Goal: Navigation & Orientation: Find specific page/section

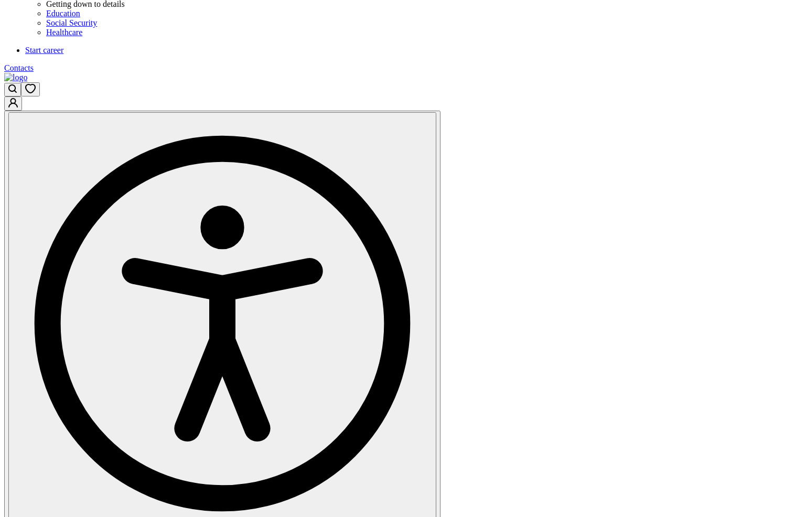
scroll to position [779, 0]
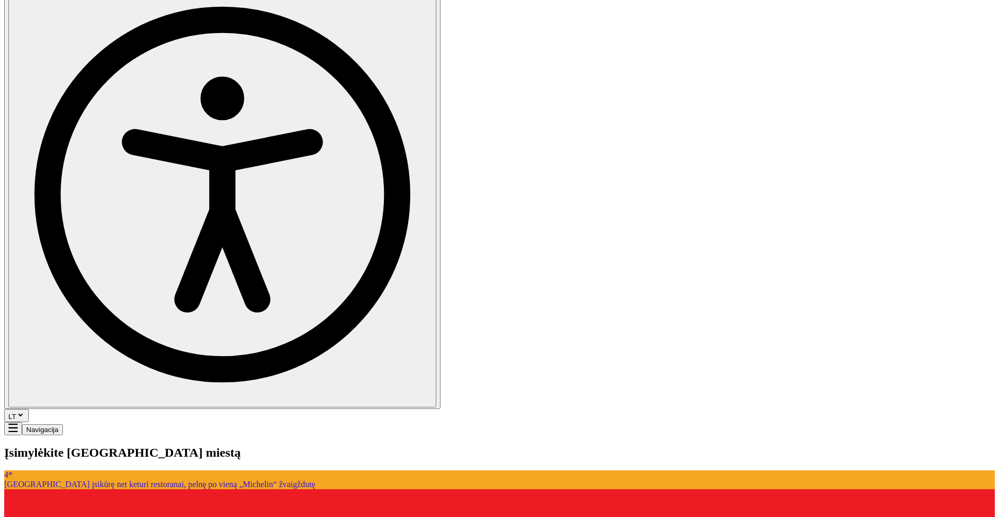
scroll to position [301, 0]
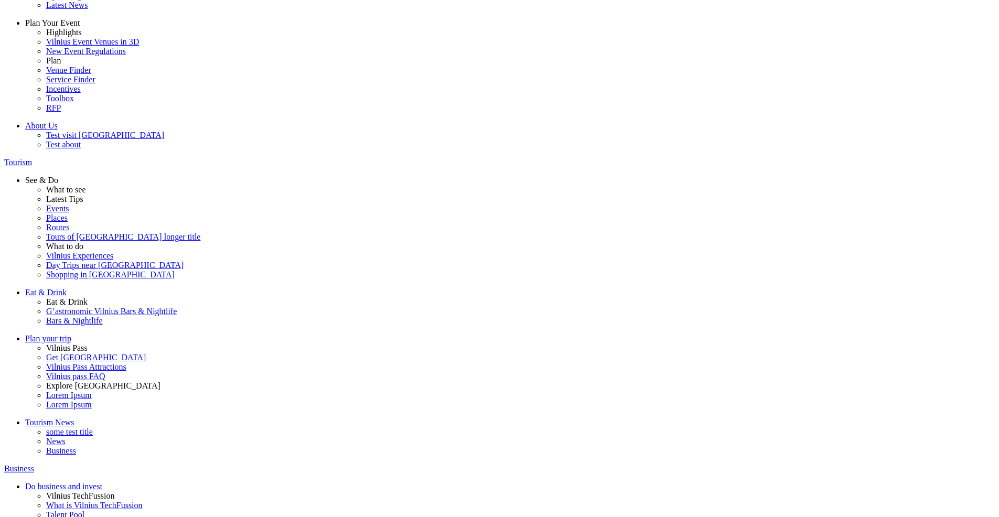
scroll to position [218, 0]
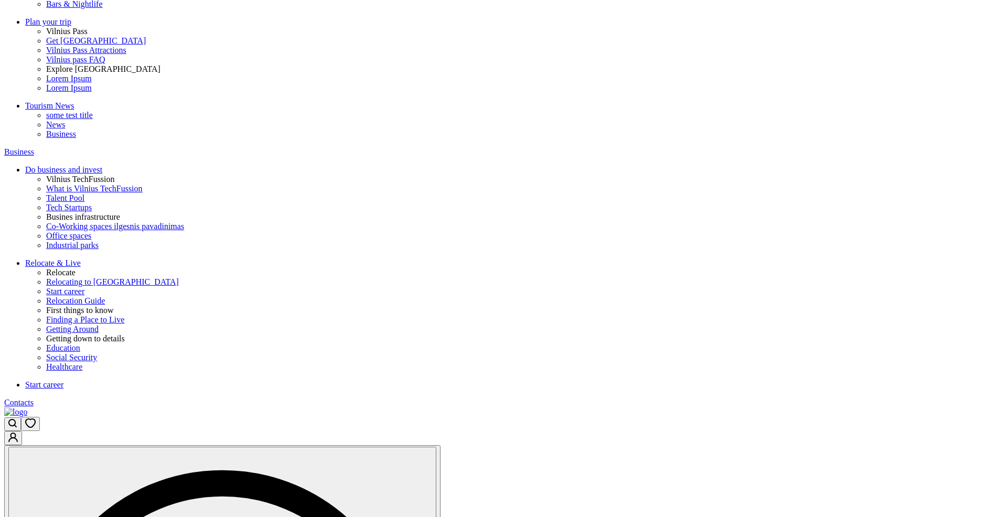
scroll to position [420, 0]
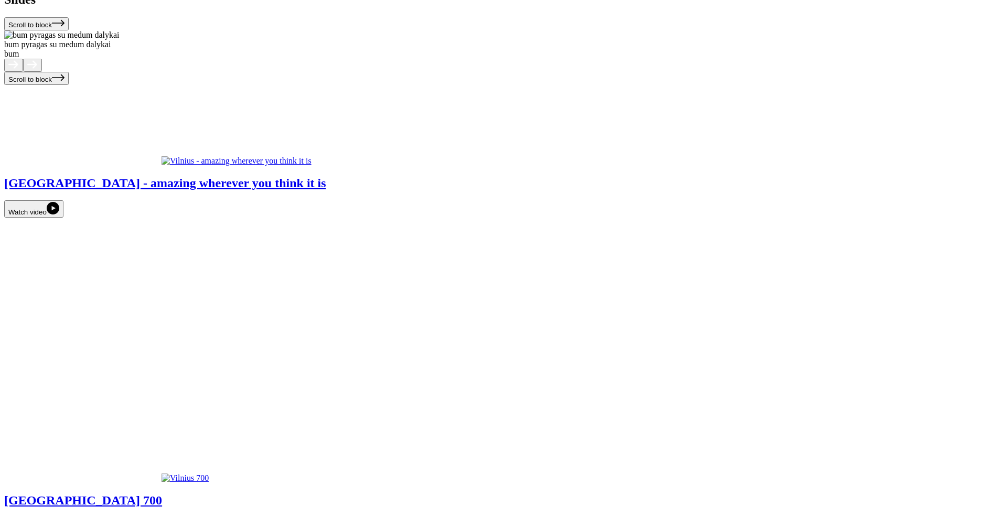
scroll to position [4055, 0]
